Goal: Information Seeking & Learning: Learn about a topic

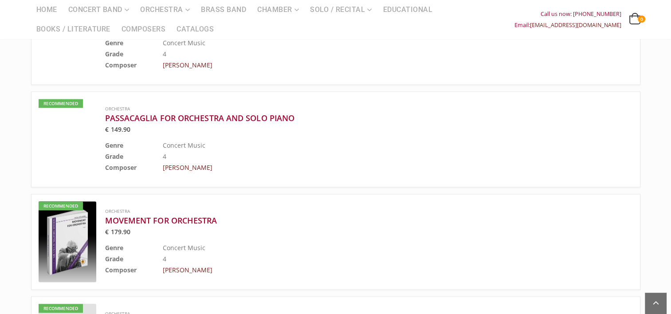
scroll to position [1002, 0]
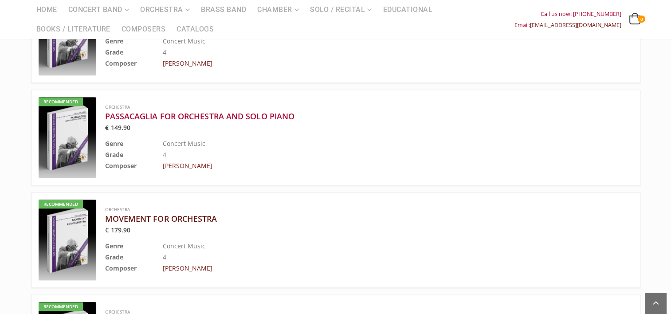
click at [211, 213] on h3 "MOVEMENT FOR ORCHESTRA" at bounding box center [346, 218] width 483 height 11
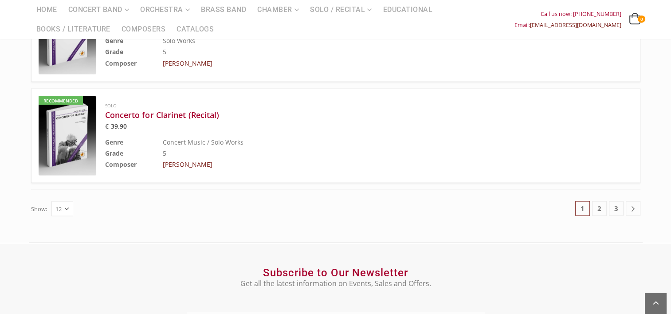
scroll to position [1618, 0]
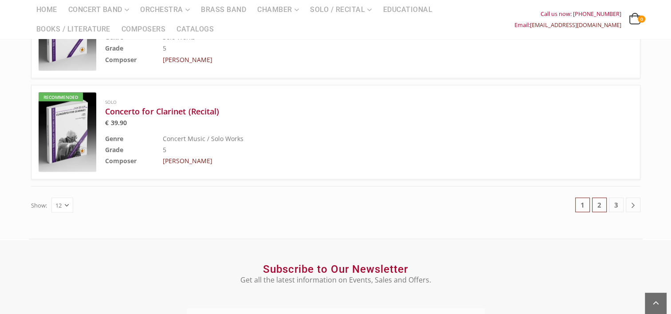
click at [598, 197] on link "2" at bounding box center [599, 204] width 15 height 15
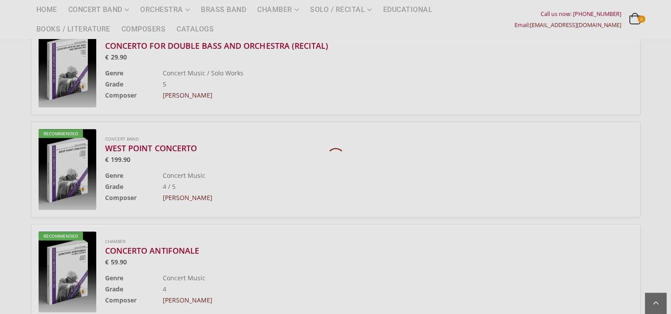
scroll to position [466, 0]
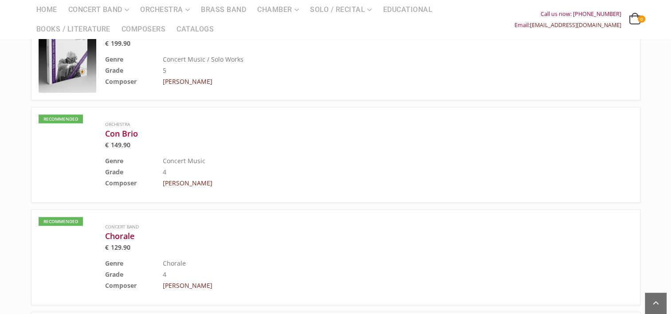
scroll to position [575, 0]
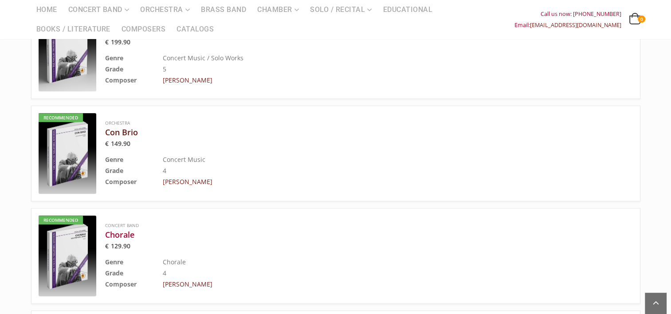
click at [127, 127] on h3 "Con Brio" at bounding box center [346, 132] width 483 height 11
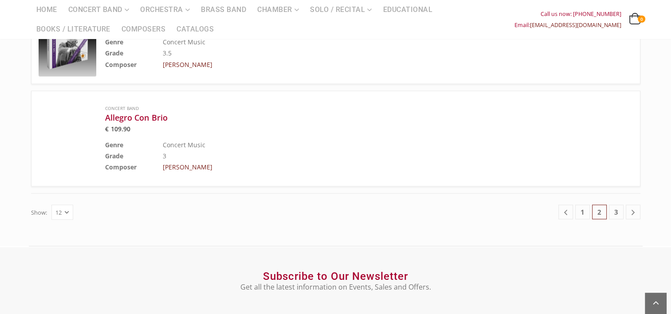
scroll to position [1615, 0]
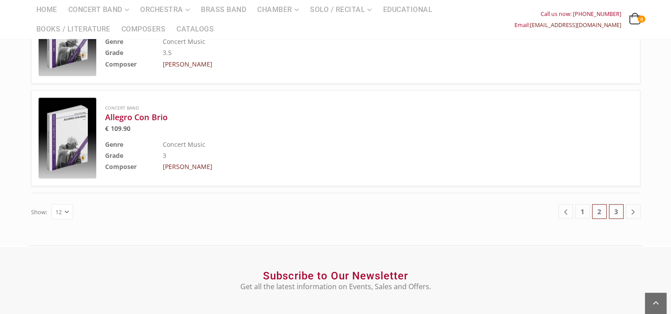
click at [619, 204] on link "3" at bounding box center [616, 211] width 15 height 15
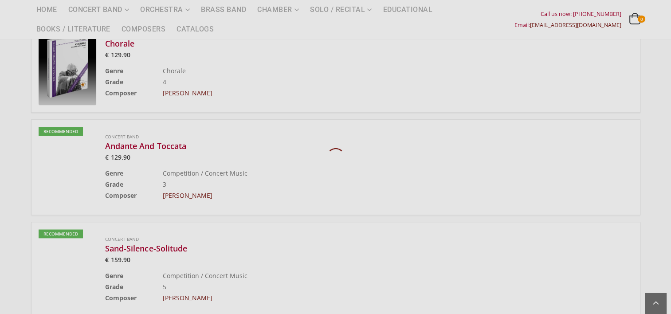
scroll to position [466, 0]
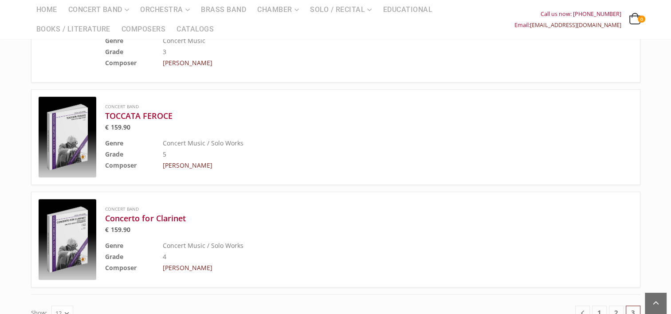
scroll to position [613, 0]
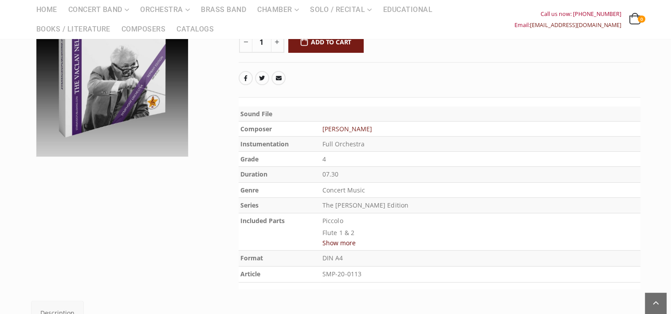
scroll to position [169, 0]
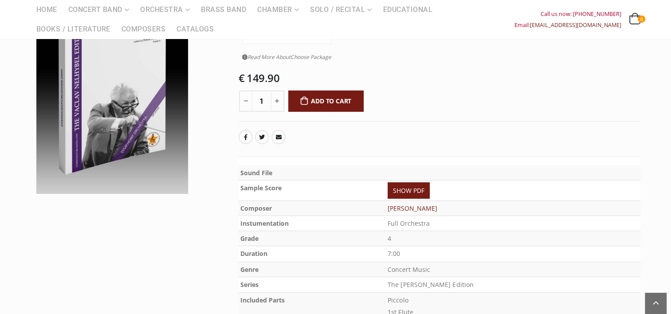
scroll to position [136, 0]
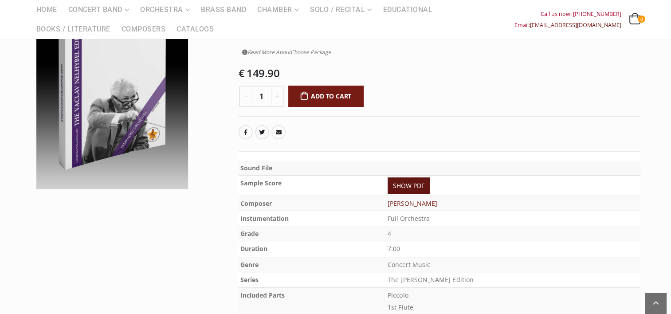
click at [428, 177] on link "SHOW PDF" at bounding box center [409, 185] width 42 height 16
